Goal: Task Accomplishment & Management: Manage account settings

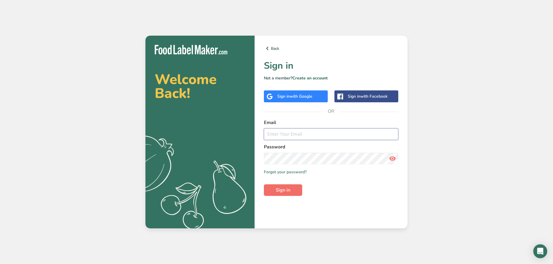
type input "[PERSON_NAME][EMAIL_ADDRESS][DOMAIN_NAME]"
click at [292, 196] on button "Sign in" at bounding box center [283, 191] width 38 height 12
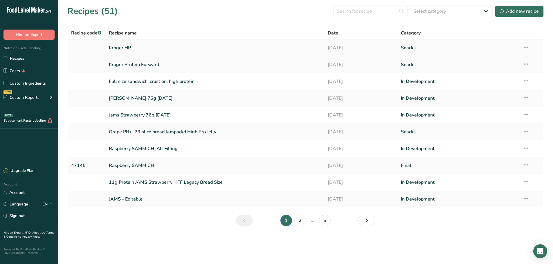
click at [134, 47] on link "Kroger HP" at bounding box center [215, 48] width 212 height 12
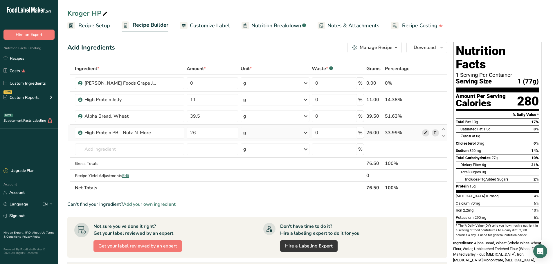
click at [425, 132] on icon at bounding box center [425, 133] width 4 height 6
click at [17, 80] on link "Custom Ingredients" at bounding box center [29, 83] width 58 height 11
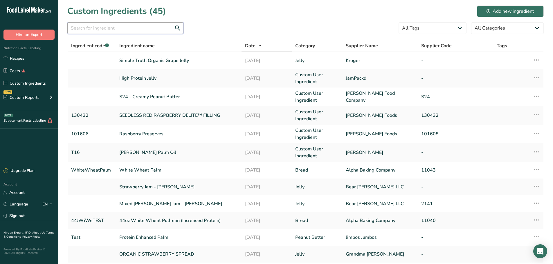
click at [134, 27] on input "text" at bounding box center [125, 28] width 116 height 12
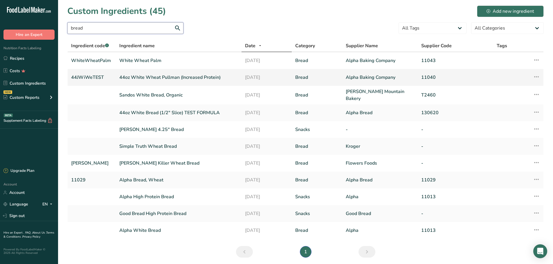
type input "bread"
click at [172, 77] on link "44oz White Wheat Pullman (Increased Protein)" at bounding box center [178, 77] width 119 height 7
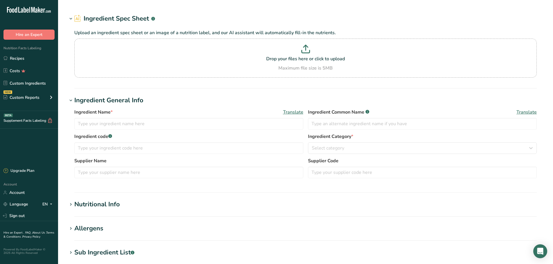
type input "44oz White Wheat Pullman (Increased Protein)"
type input "Wheat Bread"
type input "44JWiWeTEST"
type input "Alpha Baking Company"
type input "11040"
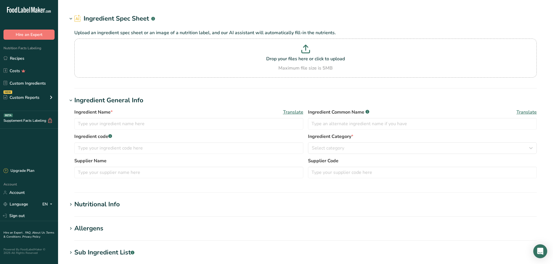
type input "43"
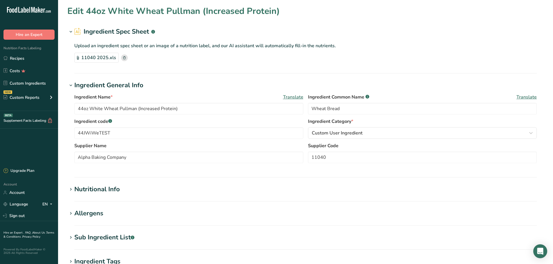
click at [83, 185] on div "Nutritional Info" at bounding box center [97, 190] width 46 height 10
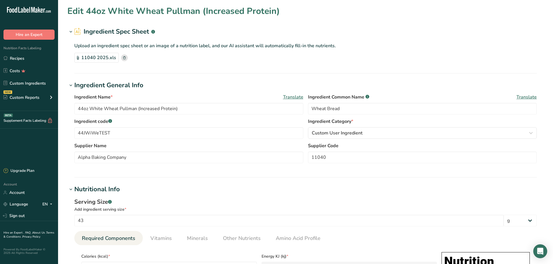
click at [89, 188] on div "Nutritional Info" at bounding box center [97, 190] width 46 height 10
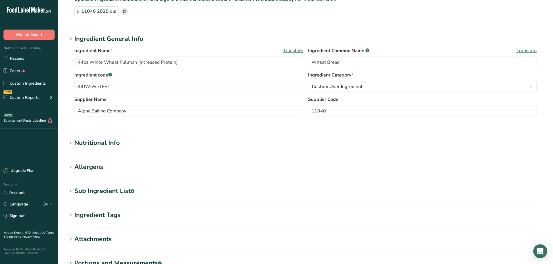
scroll to position [58, 0]
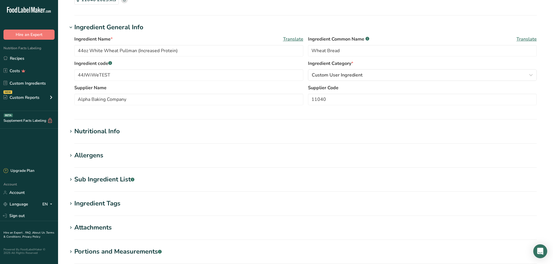
click at [86, 157] on div "Allergens" at bounding box center [88, 156] width 29 height 10
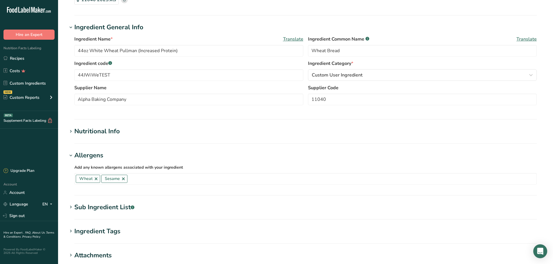
click at [86, 157] on div "Allergens" at bounding box center [88, 156] width 29 height 10
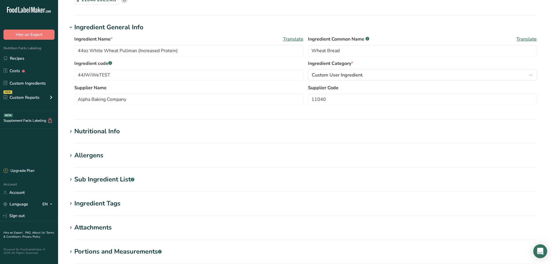
click at [92, 180] on div "Sub Ingredient List .a-a{fill:#347362;}.b-a{fill:#fff;}" at bounding box center [104, 180] width 60 height 10
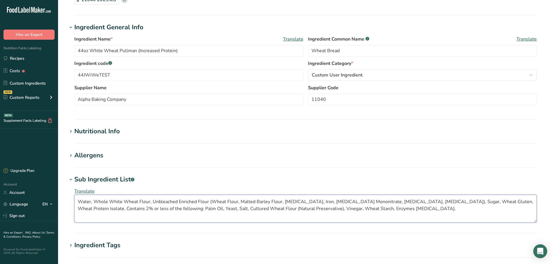
drag, startPoint x: 372, startPoint y: 211, endPoint x: 74, endPoint y: 187, distance: 298.3
click at [74, 187] on div "Translate Water, Whole White Wheat Flour, Unbleached Enriched Flour (Wheat Flou…" at bounding box center [305, 206] width 476 height 42
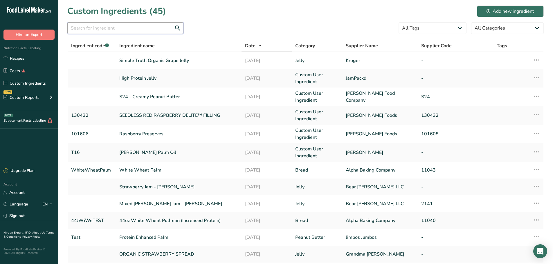
click at [105, 24] on input "text" at bounding box center [125, 28] width 116 height 12
type input "white wheat"
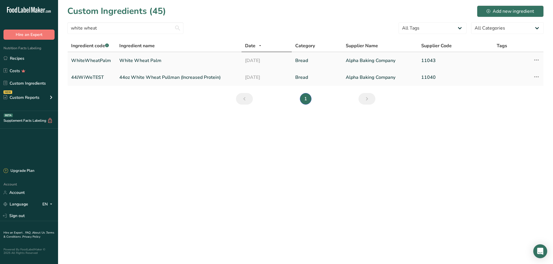
click at [147, 62] on link "White Wheat Palm" at bounding box center [178, 60] width 119 height 7
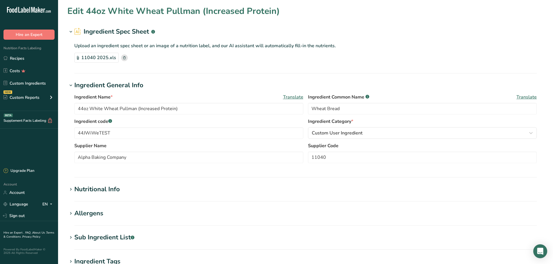
type input "White Wheat Palm"
type input "White Wheat Bread"
type input "WhiteWheatPalm"
type input "11043"
type input "100"
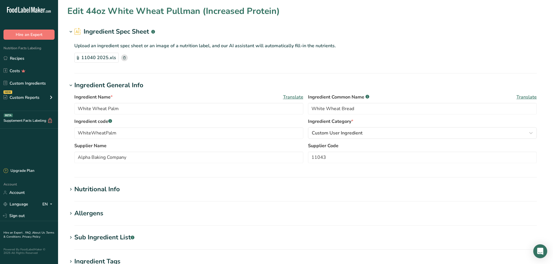
type input "264"
type KJ "1104.6"
type Fat "2.93"
type Fat "1.16"
type Fat "0"
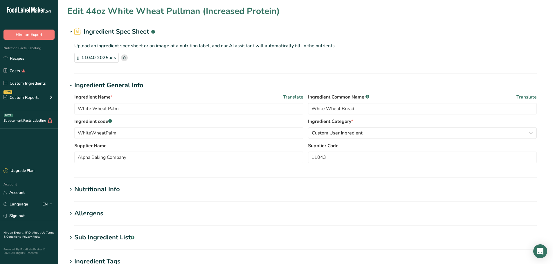
type input "0"
type input "477.21"
type Carbohydrates "49.12"
type Fiber "4.65"
type Sugars "3.3"
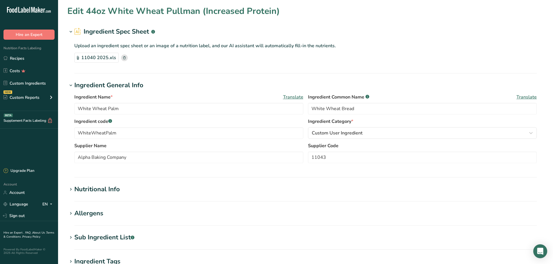
type Sugars "3.05"
type input "9.6"
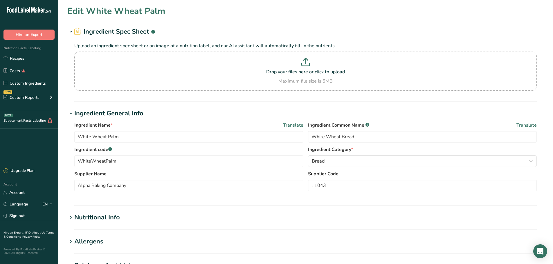
click at [111, 219] on div "Nutritional Info" at bounding box center [97, 218] width 46 height 10
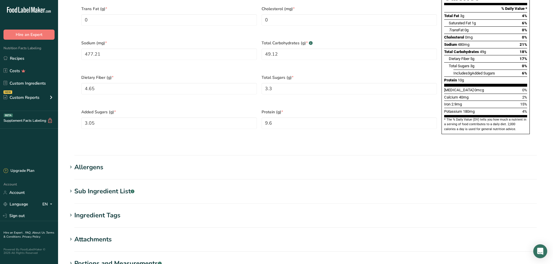
scroll to position [406, 0]
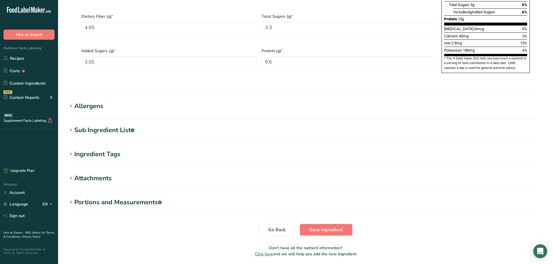
click at [97, 102] on div "Allergens" at bounding box center [88, 107] width 29 height 10
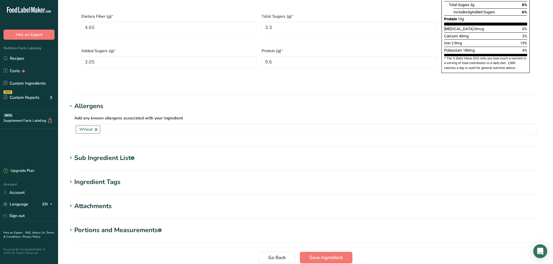
click at [97, 102] on div "Allergens" at bounding box center [88, 107] width 29 height 10
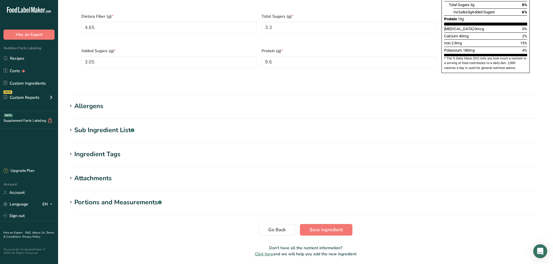
click at [98, 126] on div "Sub Ingredient List .a-a{fill:#347362;}.b-a{fill:#fff;}" at bounding box center [104, 131] width 60 height 10
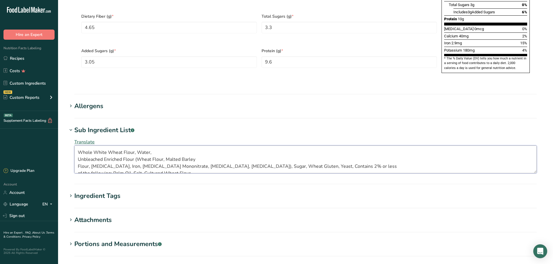
click at [111, 146] on textarea "Whole White Wheat Flour, Water, Unbleached Enriched Flour (Wheat Flour, Malted …" at bounding box center [305, 160] width 462 height 28
drag, startPoint x: 80, startPoint y: 139, endPoint x: 118, endPoint y: 140, distance: 37.7
click at [118, 146] on textarea "Whole White Wheat Flour, Water, Unbleached Enriched Flour (Wheat Flour, Malted …" at bounding box center [305, 160] width 462 height 28
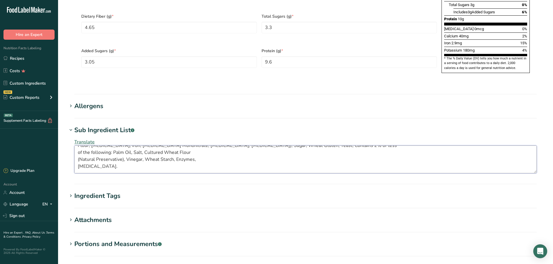
drag, startPoint x: 80, startPoint y: 140, endPoint x: 183, endPoint y: 174, distance: 108.5
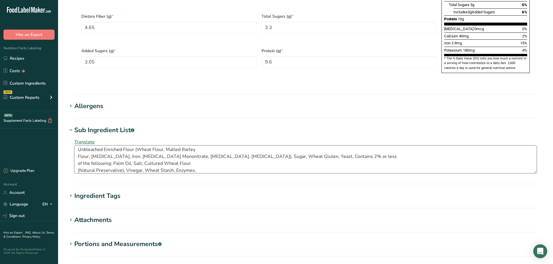
scroll to position [0, 0]
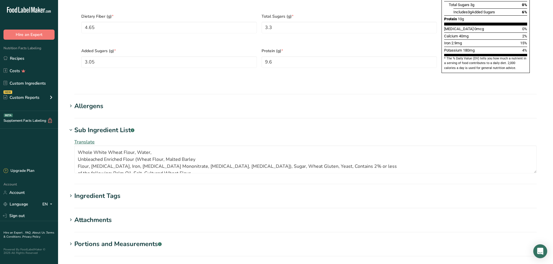
type textarea "Whole White Wheat Flour, Water, Unbleached Enriched Flour (Wheat Flour, Malted …"
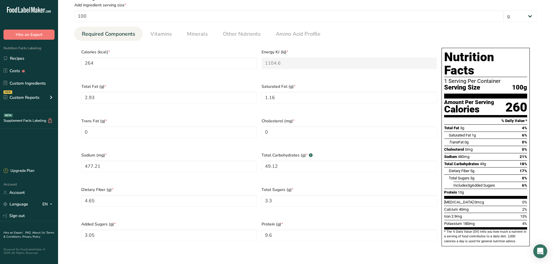
scroll to position [232, 0]
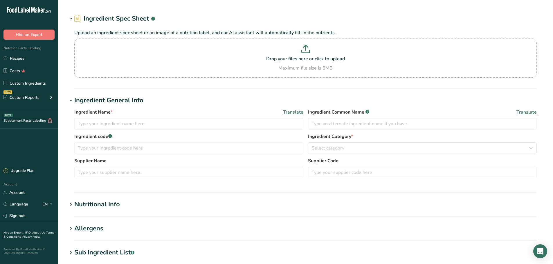
type input "High Protein PB - Nutz-N-More"
type input "High Protein PB"
type input "Nutz-N-More"
type input "31.1"
type textarea "peanuts, whey protein isolate, palm oil, peanut oil, sunflower [MEDICAL_DATA], …"
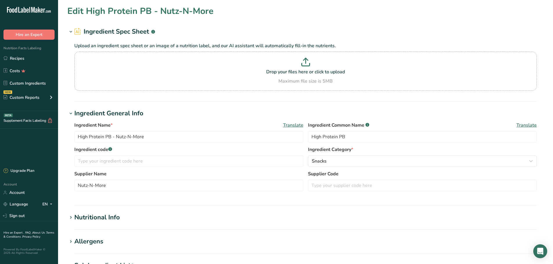
type input "190"
type KJ "795"
type Fat "14"
type Fat "2"
type Fat "0"
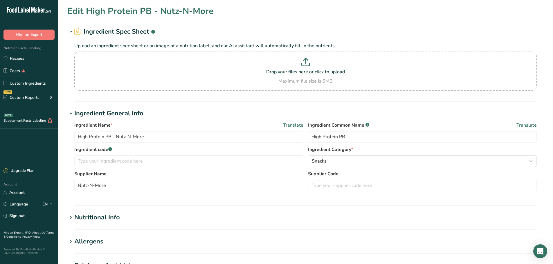
type input "0"
type input "143"
type Carbohydrates "5"
type Fiber "2"
type Sugars "1"
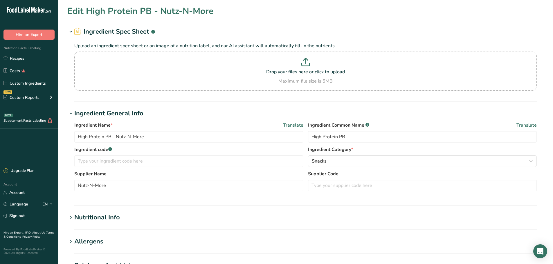
type Sugars "0"
type input "10"
click at [123, 222] on h1 "Nutritional Info" at bounding box center [305, 218] width 476 height 10
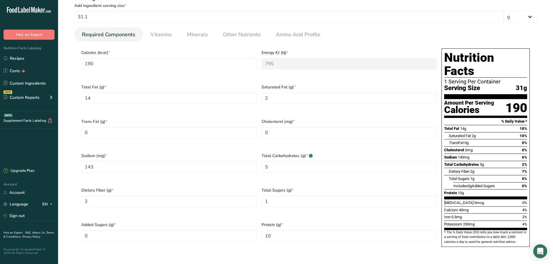
scroll to position [377, 0]
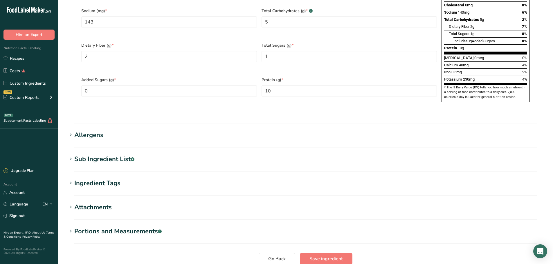
click at [104, 131] on section "Allergens Add any known allergens associated with your ingredient Soy Tree Nuts…" at bounding box center [305, 139] width 476 height 17
click at [100, 155] on div "Sub Ingredient List .a-a{fill:#347362;}.b-a{fill:#fff;}" at bounding box center [104, 160] width 60 height 10
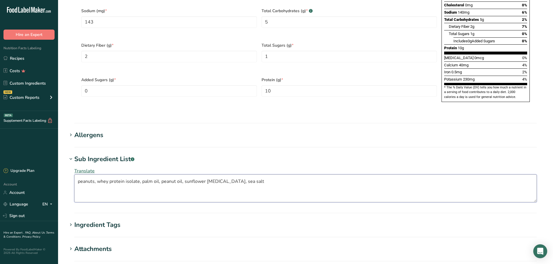
drag, startPoint x: 265, startPoint y: 173, endPoint x: 71, endPoint y: 159, distance: 194.3
click at [71, 164] on div "Translate peanuts, whey protein isolate, palm oil, peanut oil, sunflower [MEDIC…" at bounding box center [305, 185] width 476 height 42
